Goal: Information Seeking & Learning: Check status

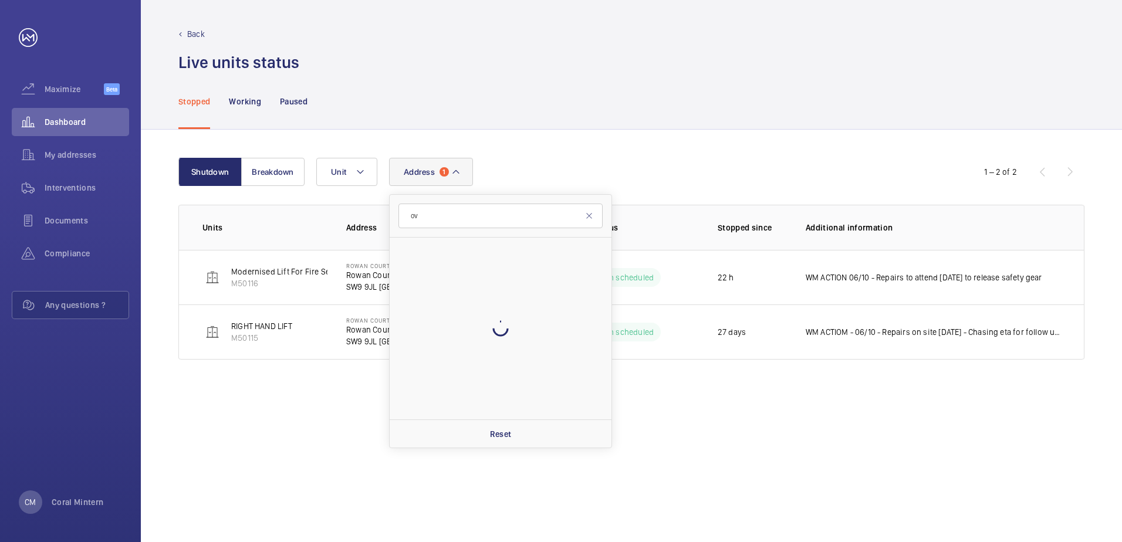
type input "o"
type input "ivy court"
click at [471, 249] on span "Ivy Court Flats [STREET_ADDRESS]" at bounding box center [501, 252] width 161 height 12
click at [418, 249] on input "Ivy Court Flats [STREET_ADDRESS]" at bounding box center [406, 251] width 23 height 23
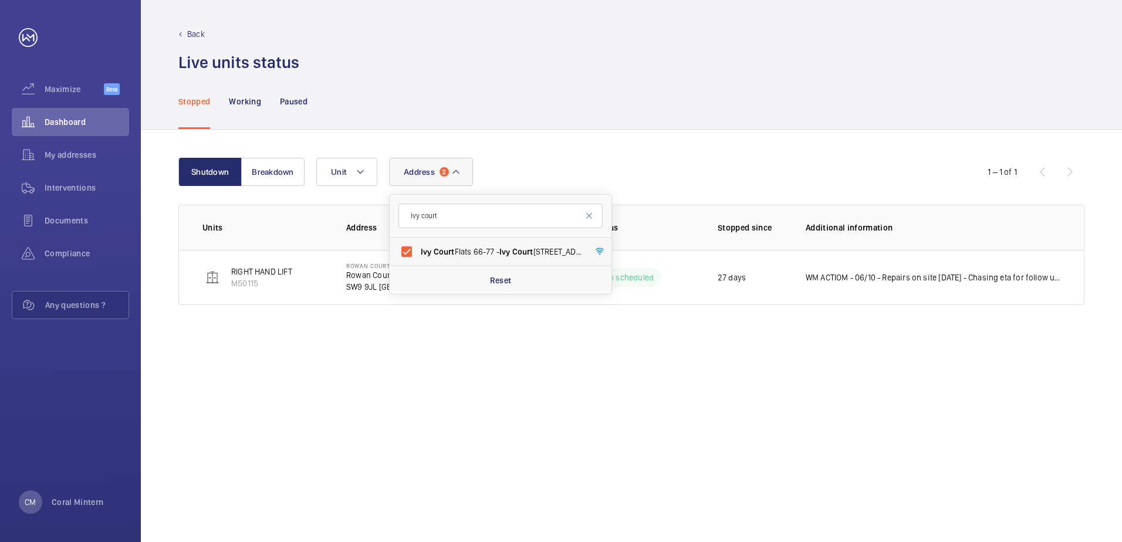
click at [443, 248] on span "Court" at bounding box center [444, 251] width 21 height 9
click at [418, 248] on input "Ivy Court Flats [STREET_ADDRESS]" at bounding box center [406, 251] width 23 height 23
checkbox input "false"
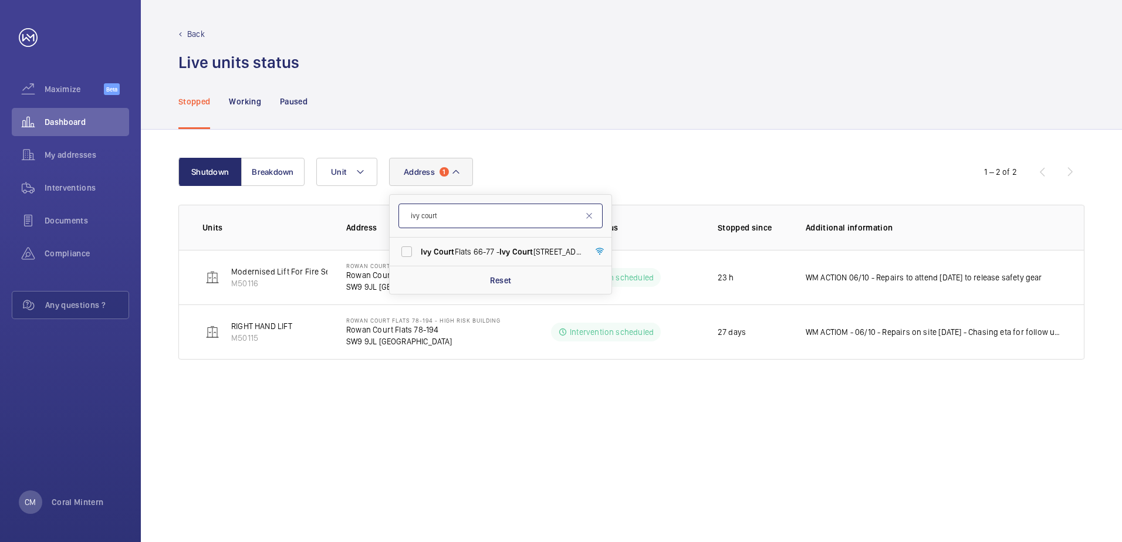
drag, startPoint x: 443, startPoint y: 223, endPoint x: 453, endPoint y: 218, distance: 10.8
click at [392, 214] on form "ivy court" at bounding box center [501, 216] width 222 height 43
type input "W1W 8BQ"
click at [482, 250] on span "[STREET_ADDRESS] - [STREET_ADDRESS]" at bounding box center [501, 252] width 161 height 12
click at [418, 250] on input "[STREET_ADDRESS] - [STREET_ADDRESS]" at bounding box center [406, 251] width 23 height 23
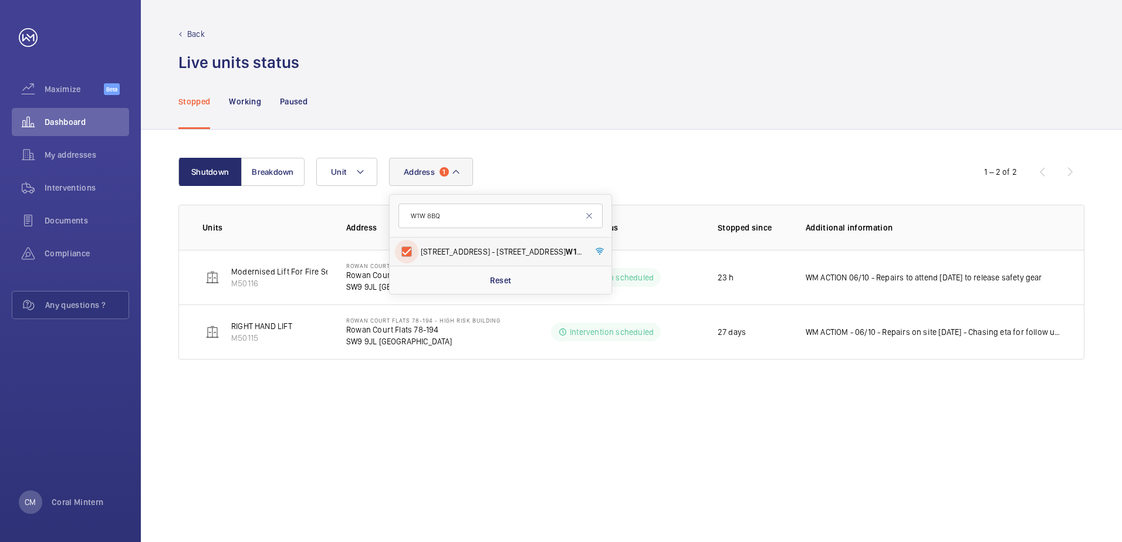
checkbox input "true"
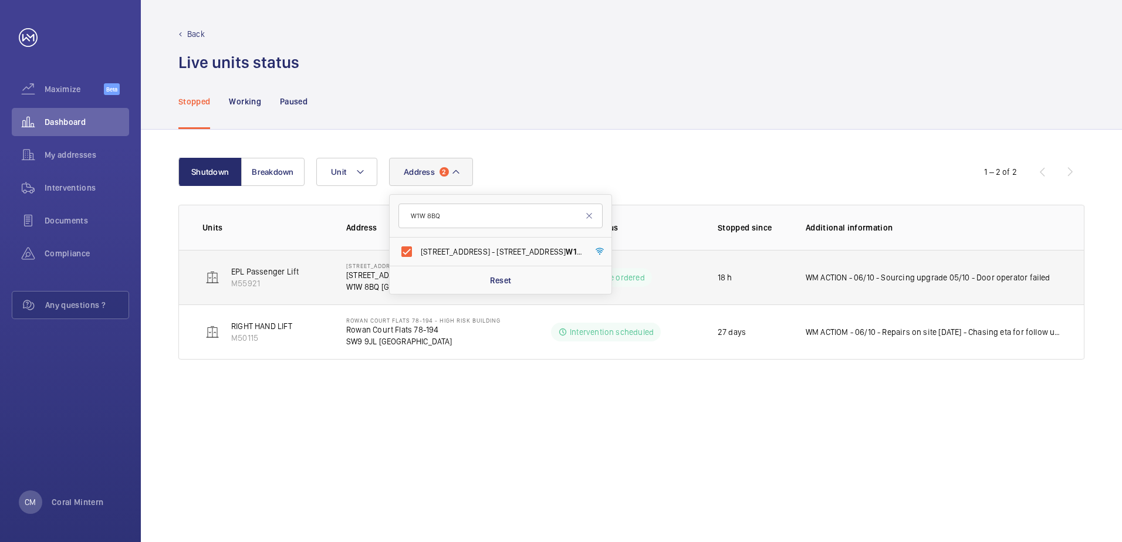
click at [717, 261] on td "18 h" at bounding box center [743, 277] width 88 height 55
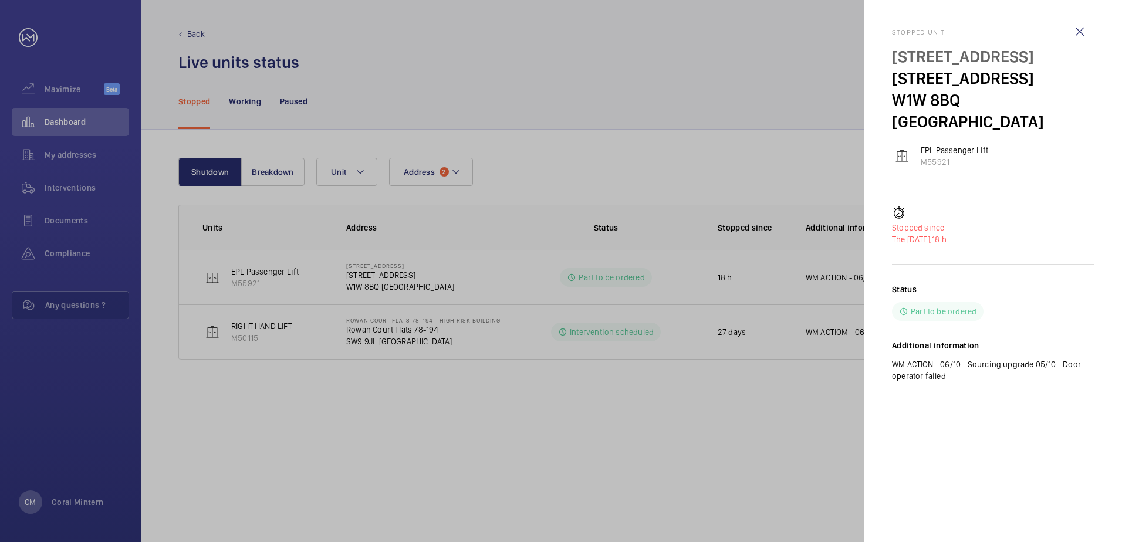
click at [984, 359] on p "WM ACTION - 06/10 - Sourcing upgrade 05/10 - Door operator failed" at bounding box center [993, 370] width 202 height 23
drag, startPoint x: 987, startPoint y: 355, endPoint x: 887, endPoint y: 27, distance: 342.4
click at [887, 27] on mat-sidenav "Stopped [STREET_ADDRESS] EPL Passenger Lift M55921 Stopped since The [DATE], 18…" at bounding box center [993, 271] width 258 height 542
copy div "Stopped [STREET_ADDRESS] [STREET_ADDRESS] EPL Passenger Lift M55921 Stopped sin…"
